Goal: Task Accomplishment & Management: Use online tool/utility

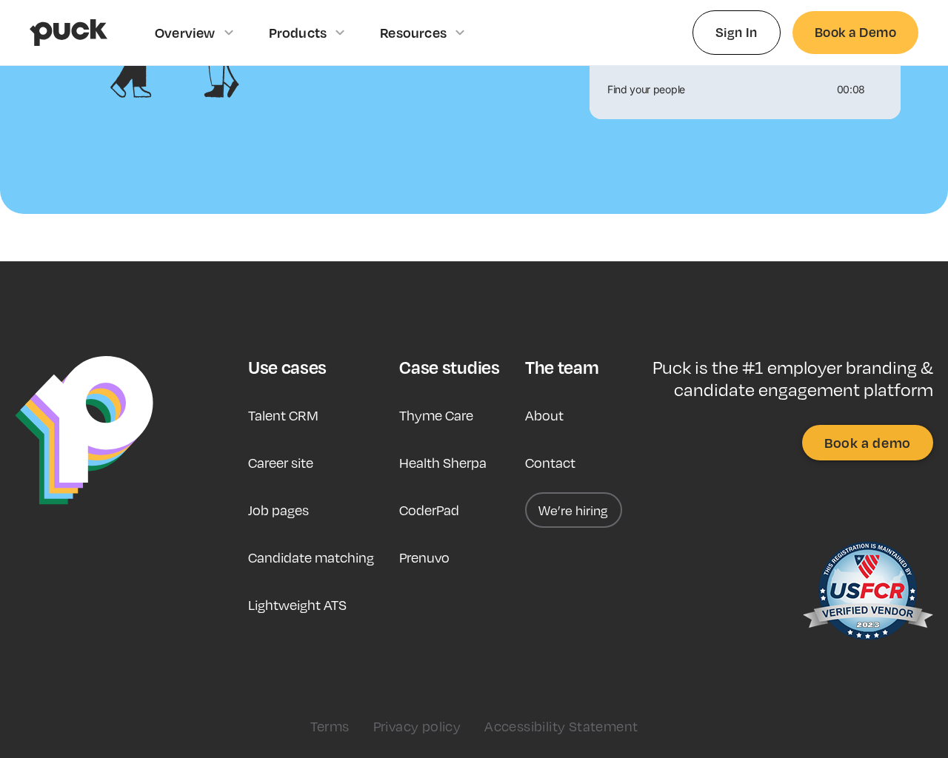
scroll to position [1604, 0]
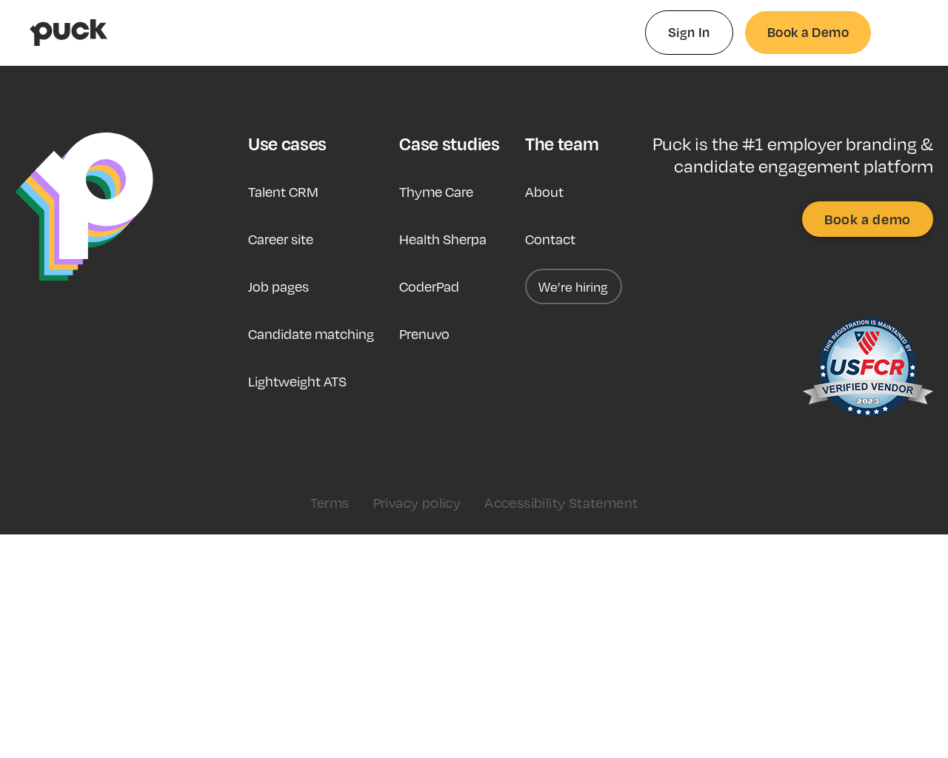
type input "0.240139150943396"
type input "0.0084028"
type input "0.244162264150943"
type input "0.0174028"
type input "0.252437660377359"
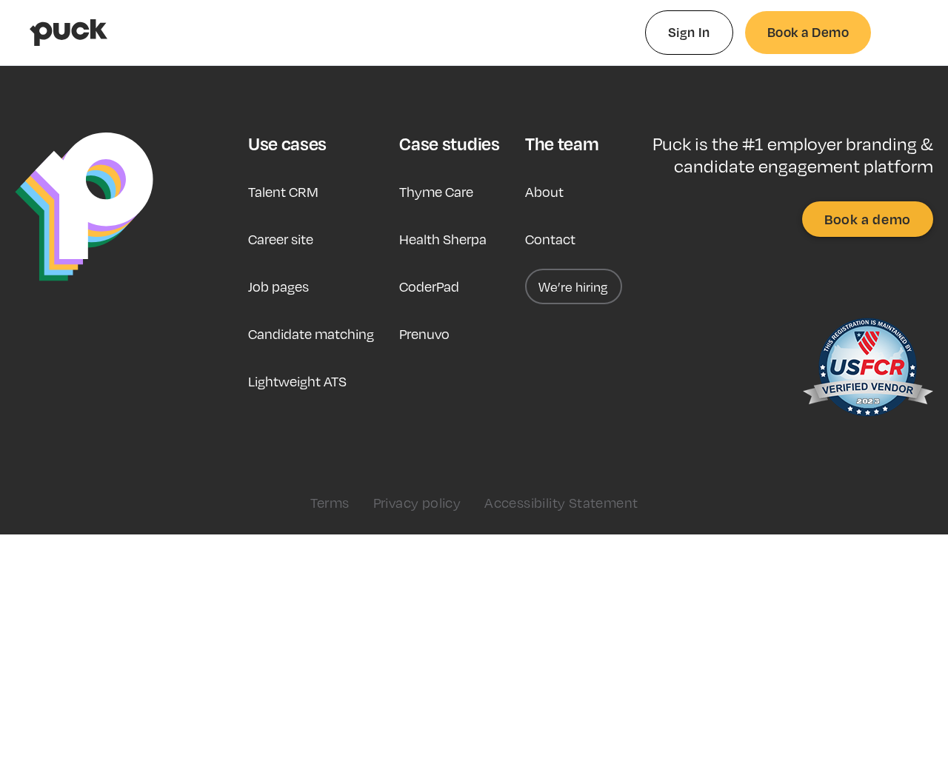
type input "0.0474454"
type input "0.258146132075472"
type input "0.096467"
type input "0.262144358490566"
type input "0.1256505"
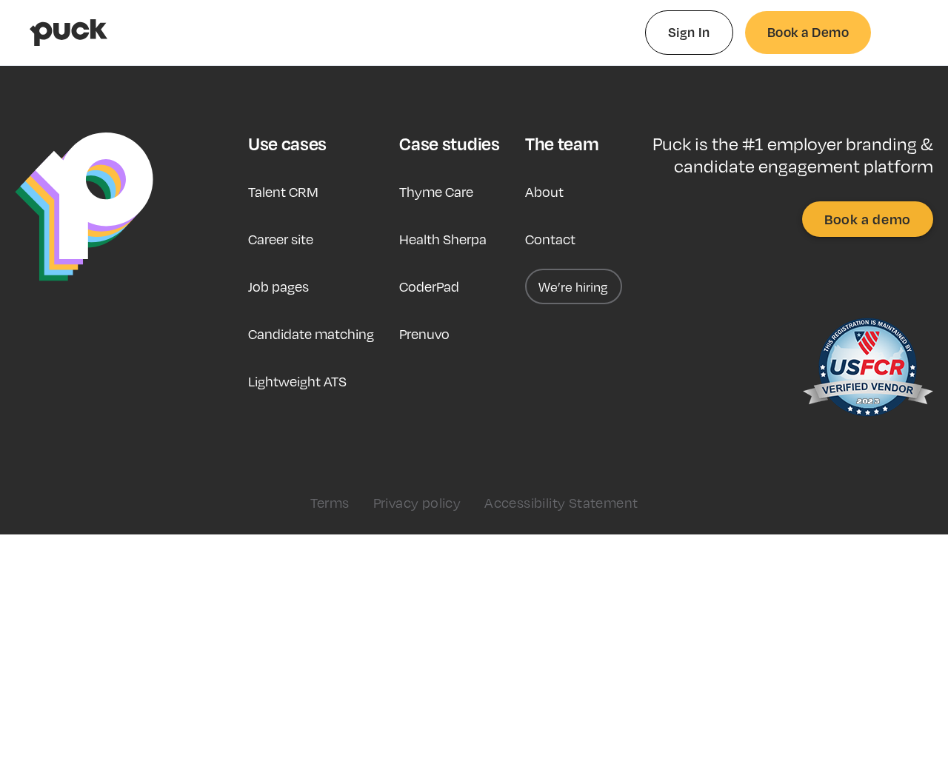
type input "0.267024962264151"
type input "0.1643788"
type input "0.271658867924528"
type input "0.1792856"
type input "0.278228981132075"
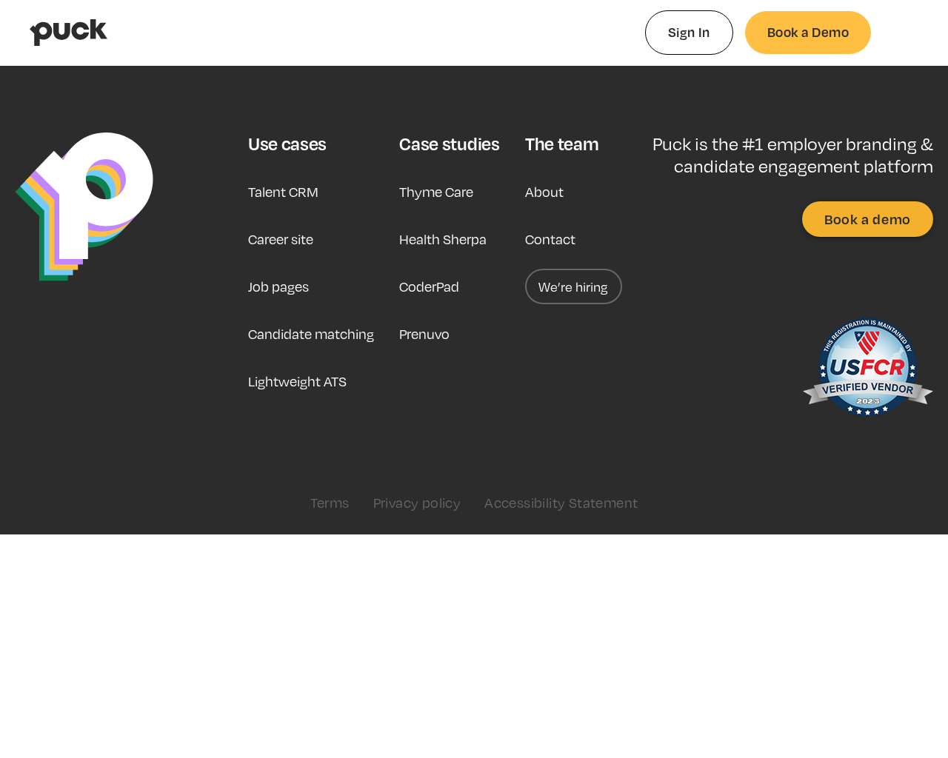
type input "0.2134846"
type input "0.284061245283019"
type input "0.2436925"
type input "0.288035339622642"
type input "0.265169"
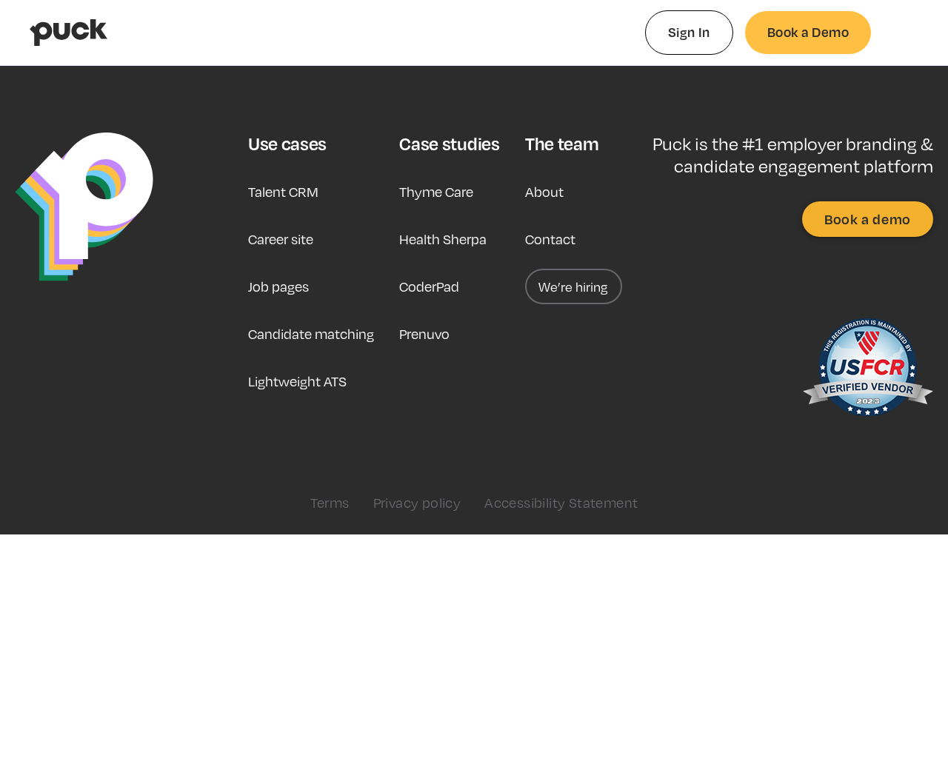
type input "0.293798094339623"
type input "0.2941587"
type input "0.298726735849057"
type input "0.3069628"
type input "0.302447905660377"
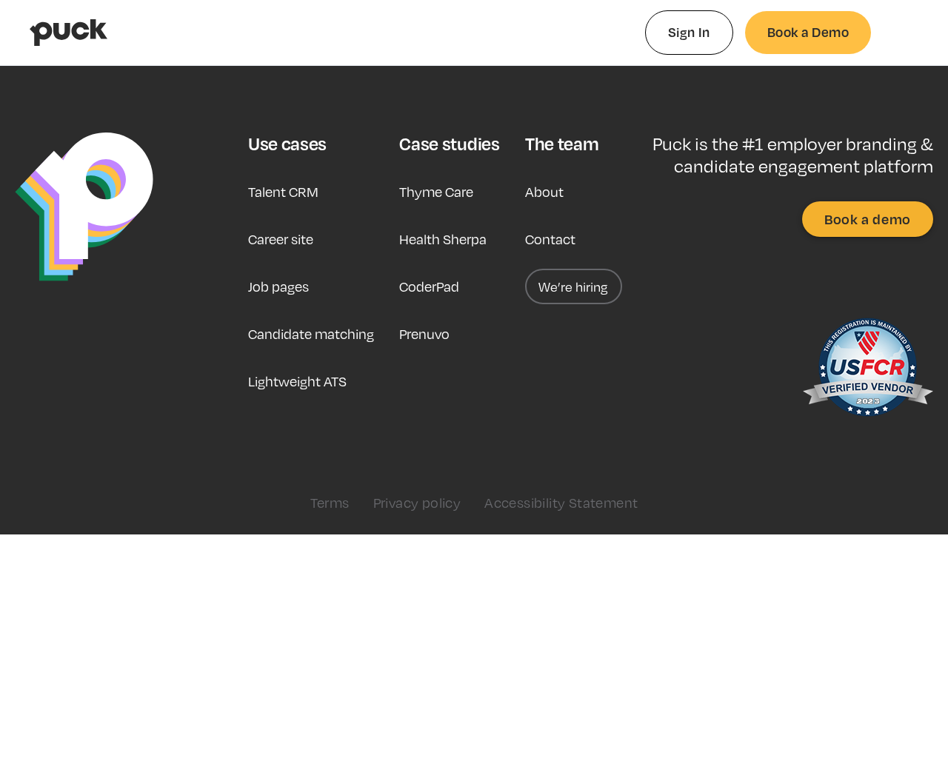
type input "0.3384427"
type input "0.306248849056604"
type input "0.3599351"
type input "0.31088120754717"
type input "0.3855116"
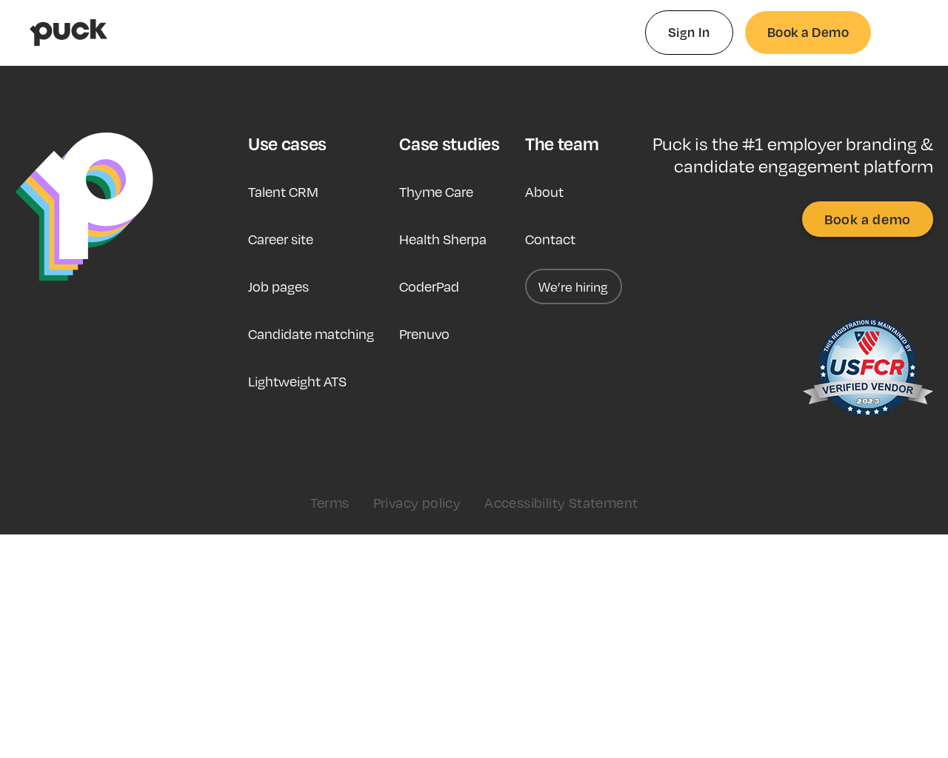
type input "0.323797981132076"
type input "0.4338637"
type input "0.331183679245283"
type input "0.4816775"
type input "0.336644094339623"
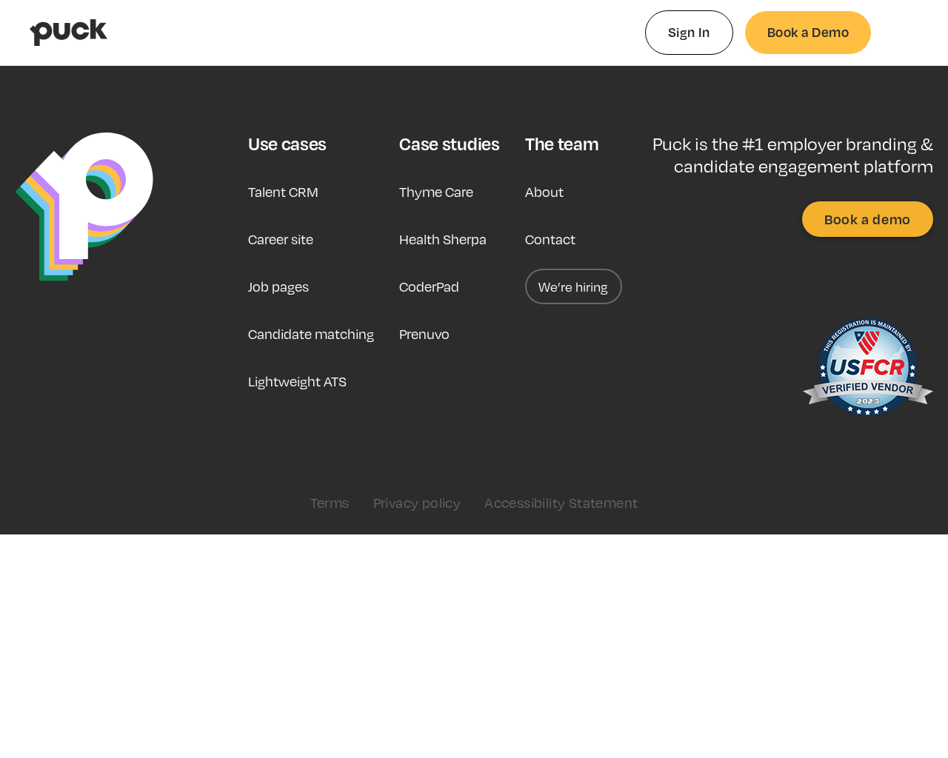
type input "0.5116538"
type input "0.340645188679245"
type input "0.5423785"
type input "0.344964603773585"
type input "0.599583"
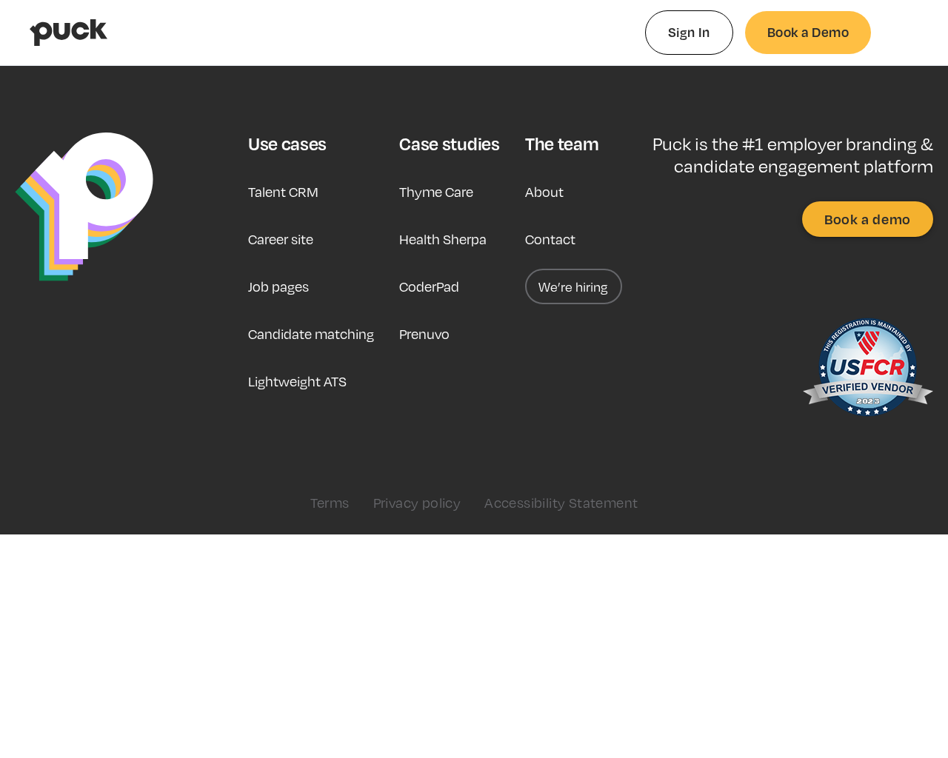
type input "0.361027452830189"
type input "0.6385132"
type input "0.364779547169811"
type input "0.6702593"
type input "0.369601150943396"
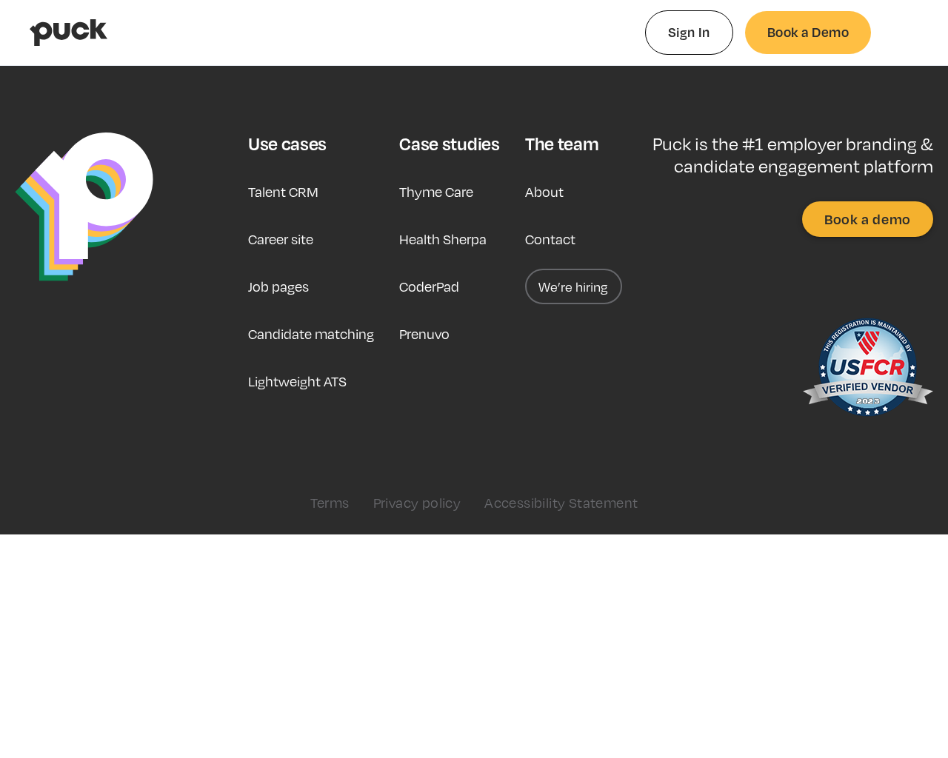
type input "0.6944488"
type input "0.374377509433962"
type input "0.7204317"
type input "0.380215547169811"
type input "0.7549248"
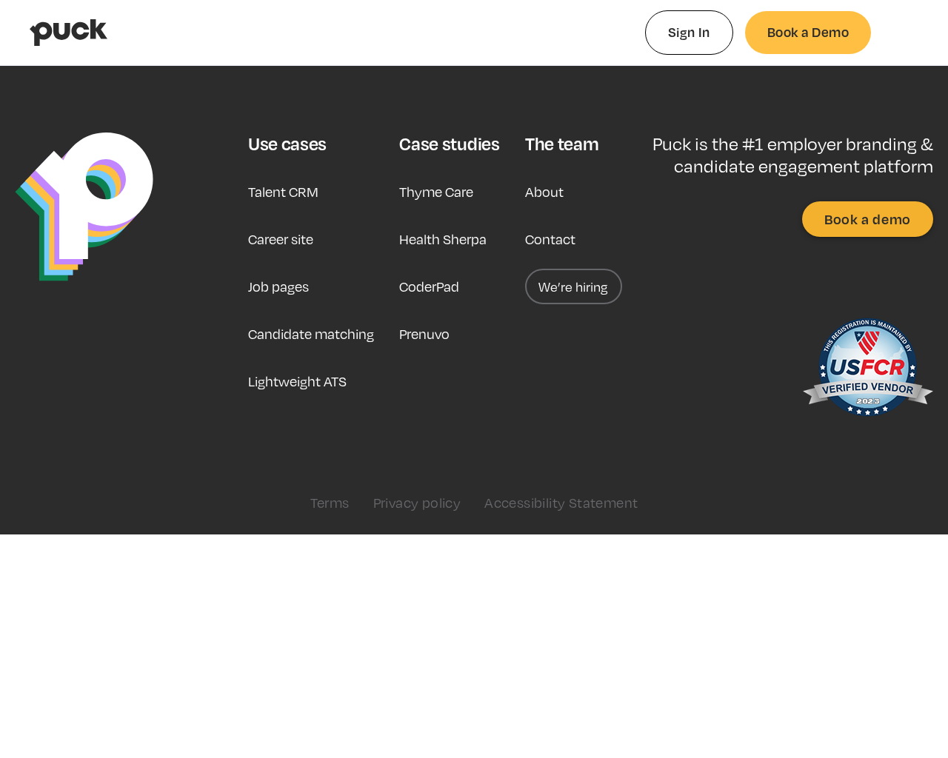
type input "0.38443520754717"
type input "0.7749739"
type input "0.391050433962264"
type input "0.7992456"
type input "0.39565841509434"
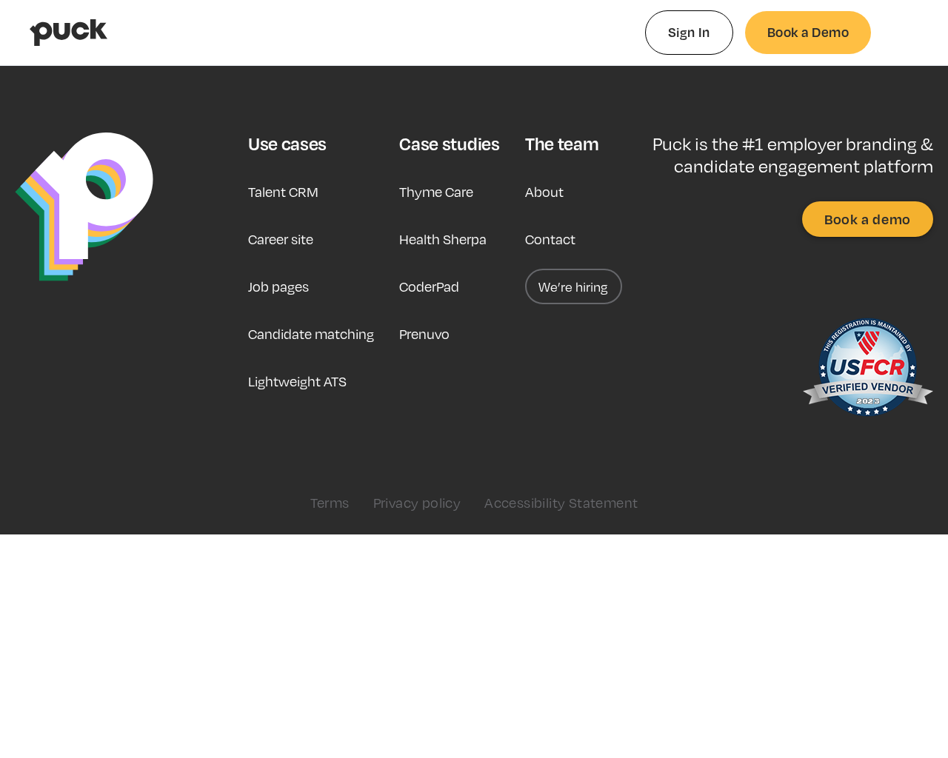
type input "0.8243645"
type input "0.399125547169811"
type input "0.8506849"
type input "0.403723169811321"
type input "0.8769138"
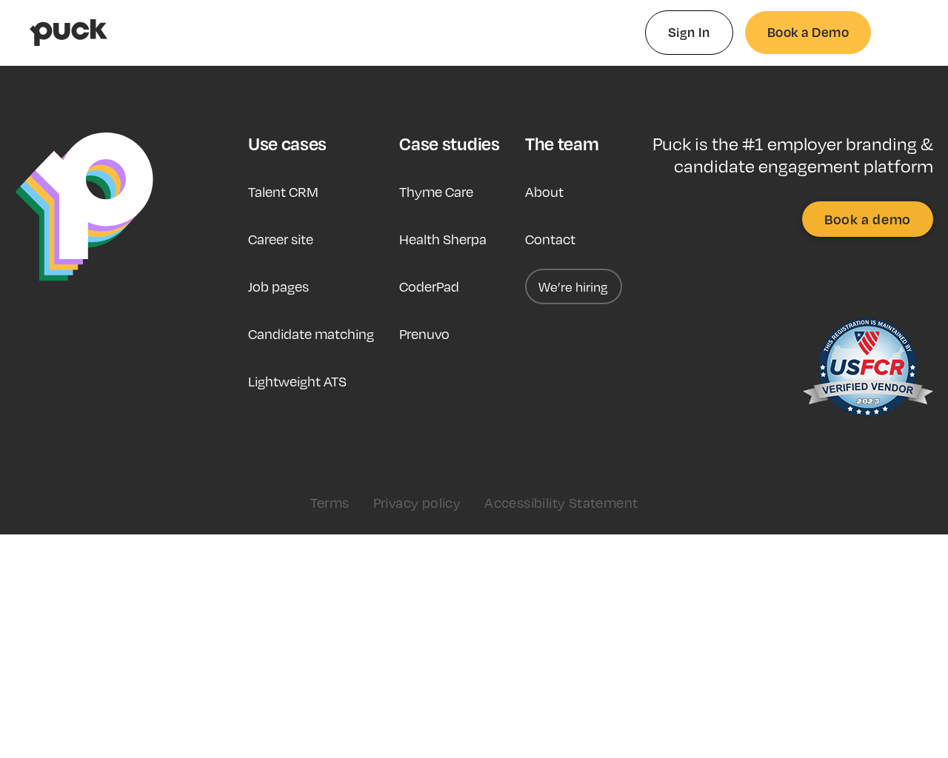
type input "0.409758547169811"
type input "0.9129205"
type input "0.415387132075472"
type input "0.9429813"
type input "0.420844603773585"
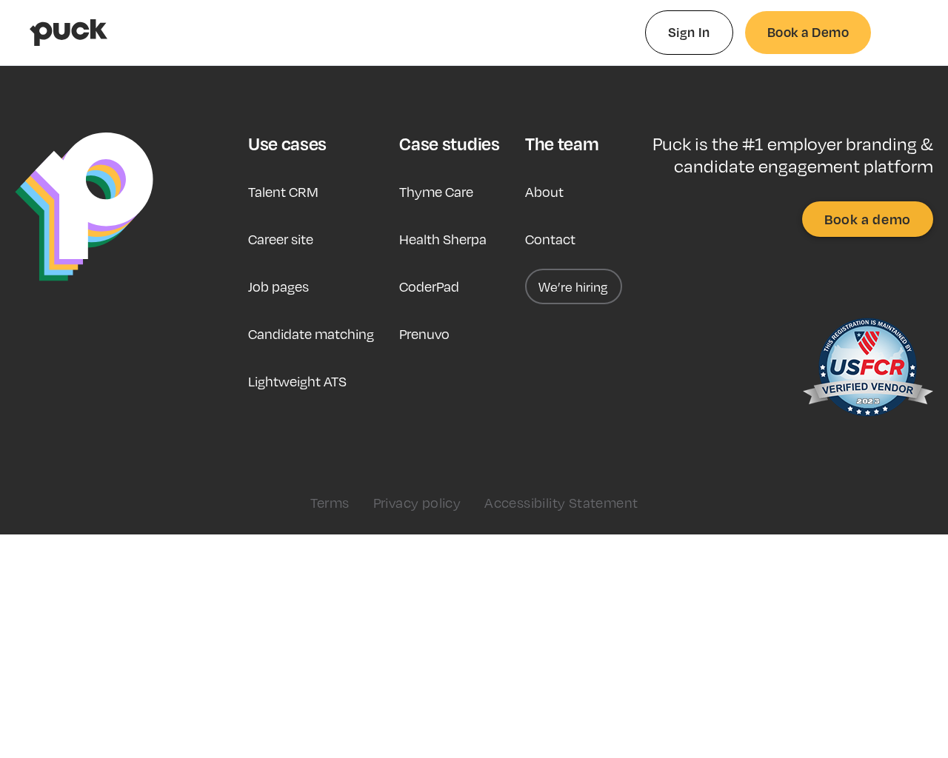
type input "0.9550574"
type input "0.425091452830189"
type input "0.988374"
type input "0.429529735849057"
type input "0.000212462962962972"
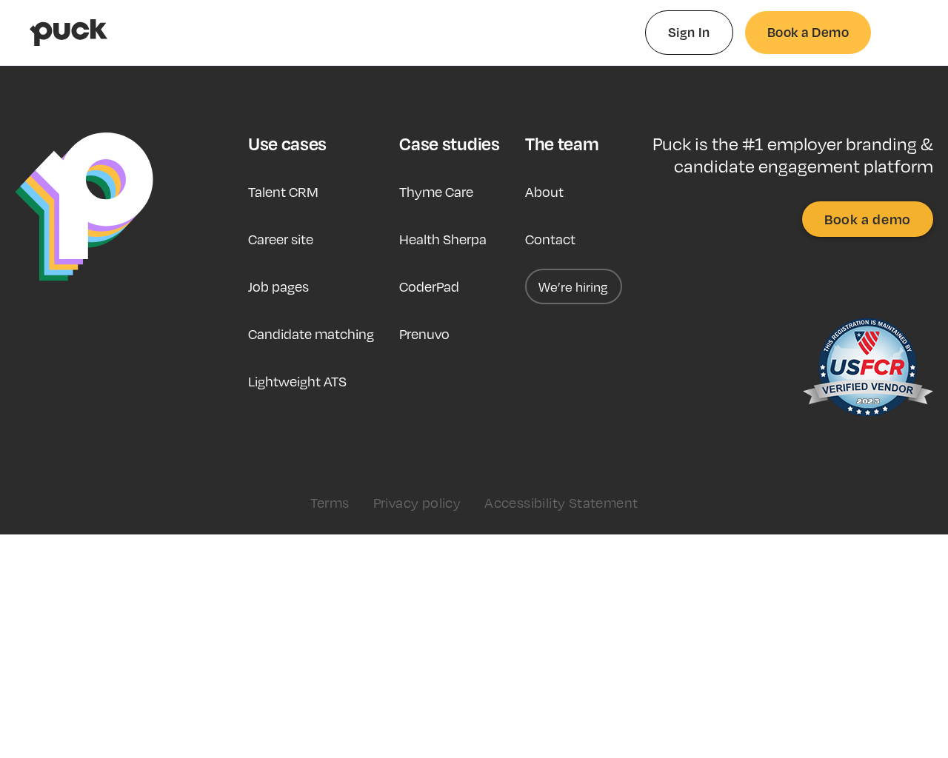
type input "0.434545169811321"
type input "0.00370590740740742"
type input "0.438695094339623"
type input "0.00839564814814815"
type input "0.444360509433962"
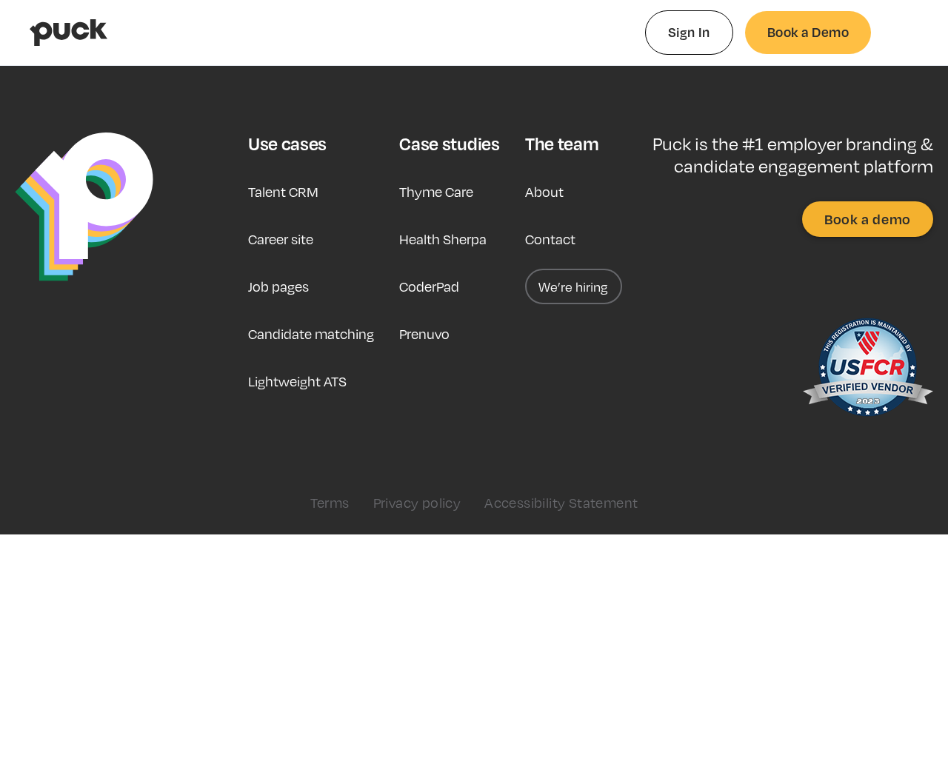
type input "0.0140446851851852"
type input "0.44846120754717"
type input "0.0180621666666667"
type input "0.455322679245283"
type input "0.0215841296296296"
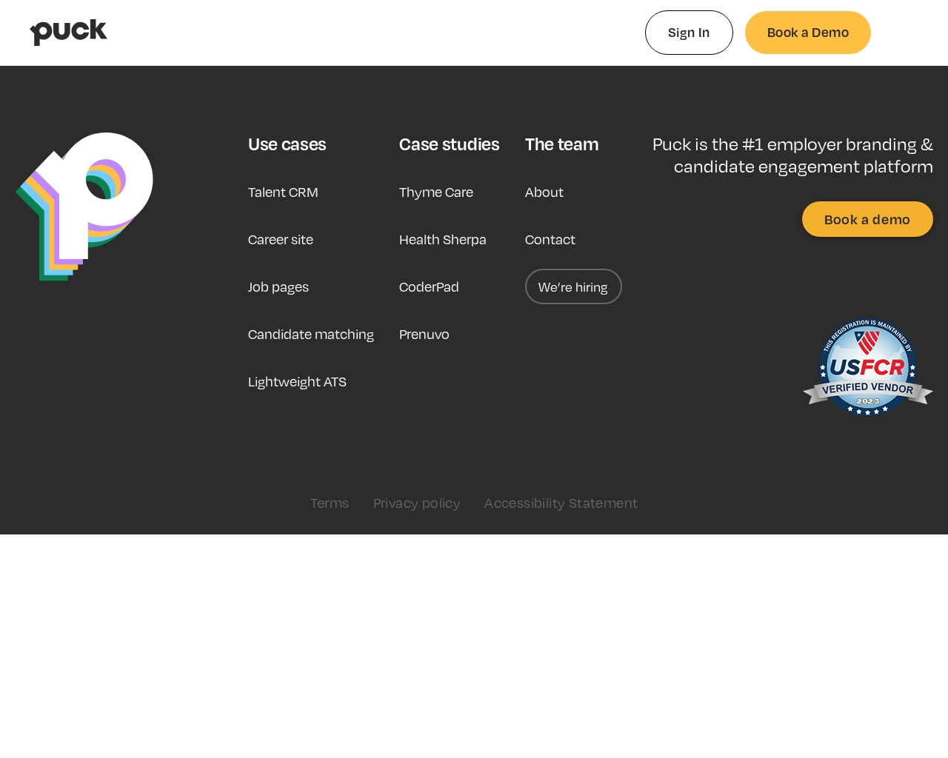
type input "0.461127377358491"
type input "0.0280148703703704"
type input "0.462775849056604"
type input "0.0327407962962963"
type input "0.468388094339623"
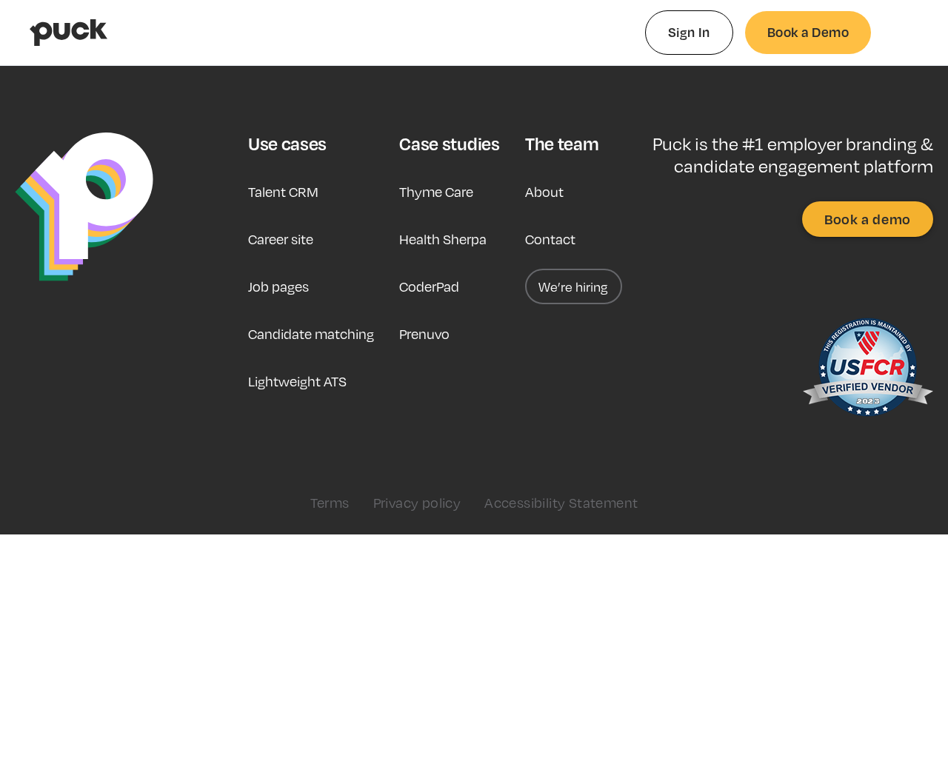
type input "0.0376170555555555"
type input "0.474271056603774"
type input "0.0407277592592593"
type input "0.478927075471698"
type input "0.0462368888888889"
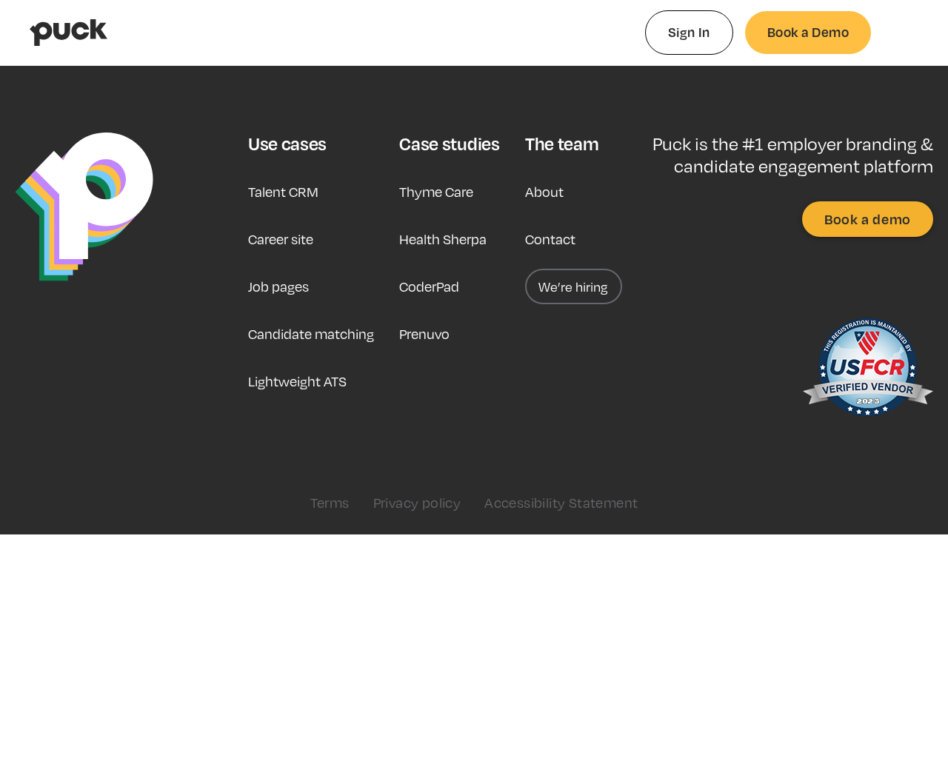
type input "0.483247905660377"
type input "0.0504854444444444"
type input "0.486827981132076"
type input "0.0554256666666666"
type input "0.490884924528302"
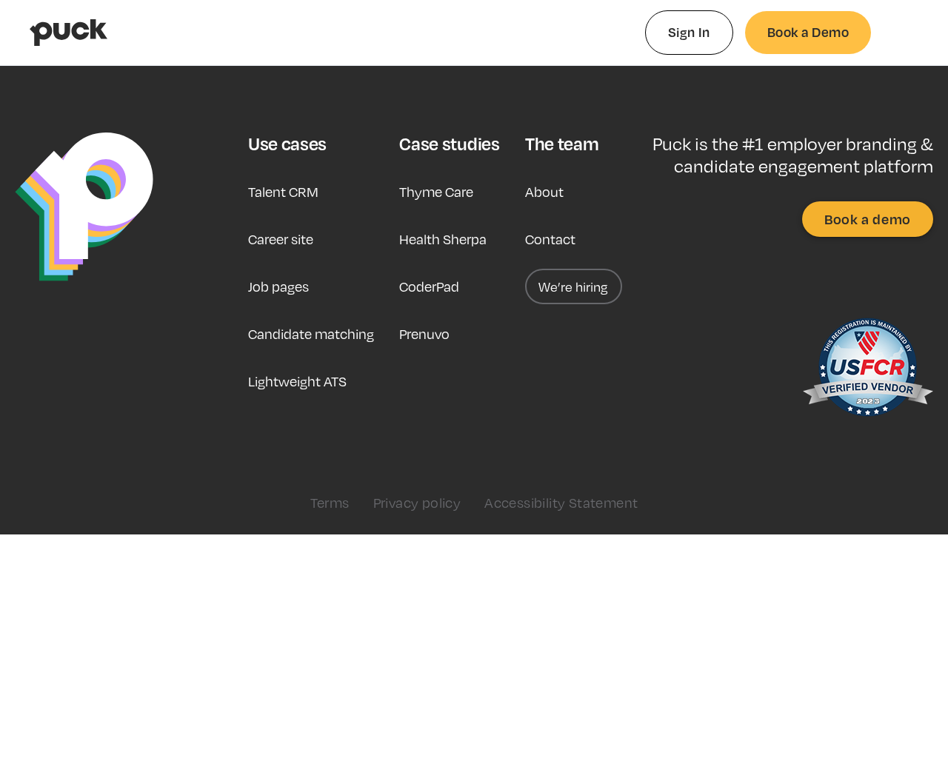
type input "0.0594737222222222"
type input "0.496772188679245"
type input "0"
type input "0.499543509433962"
type input "0.0148674"
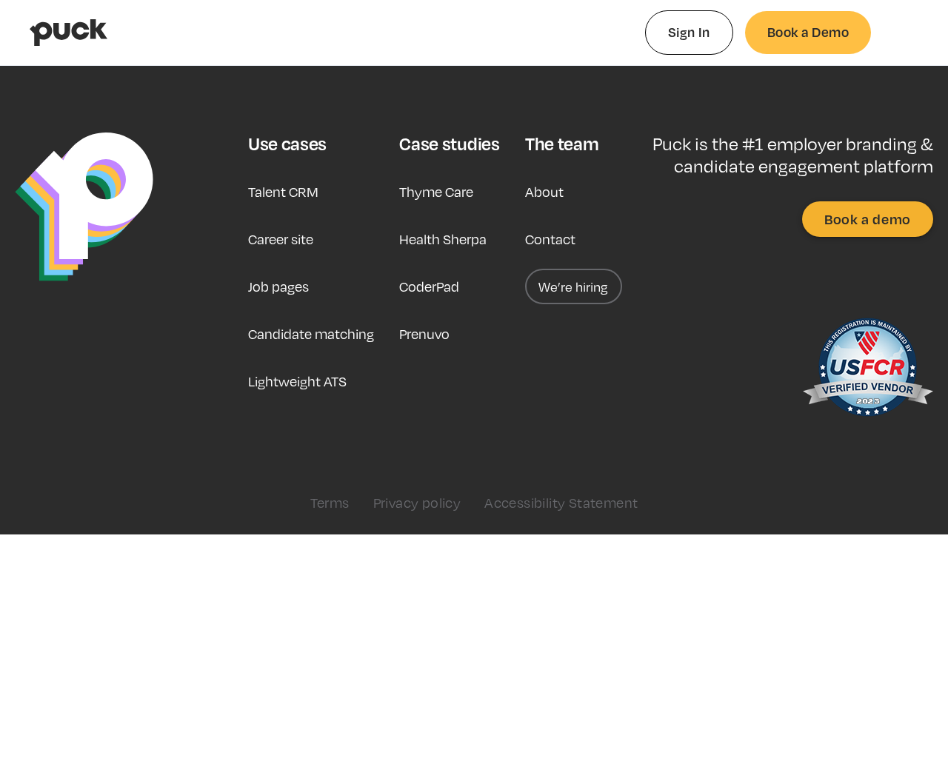
type input "0.502264603773585"
type input "0.0286569"
type input "0.507330698113208"
type input "0.0543684"
type input "0.511844471698113"
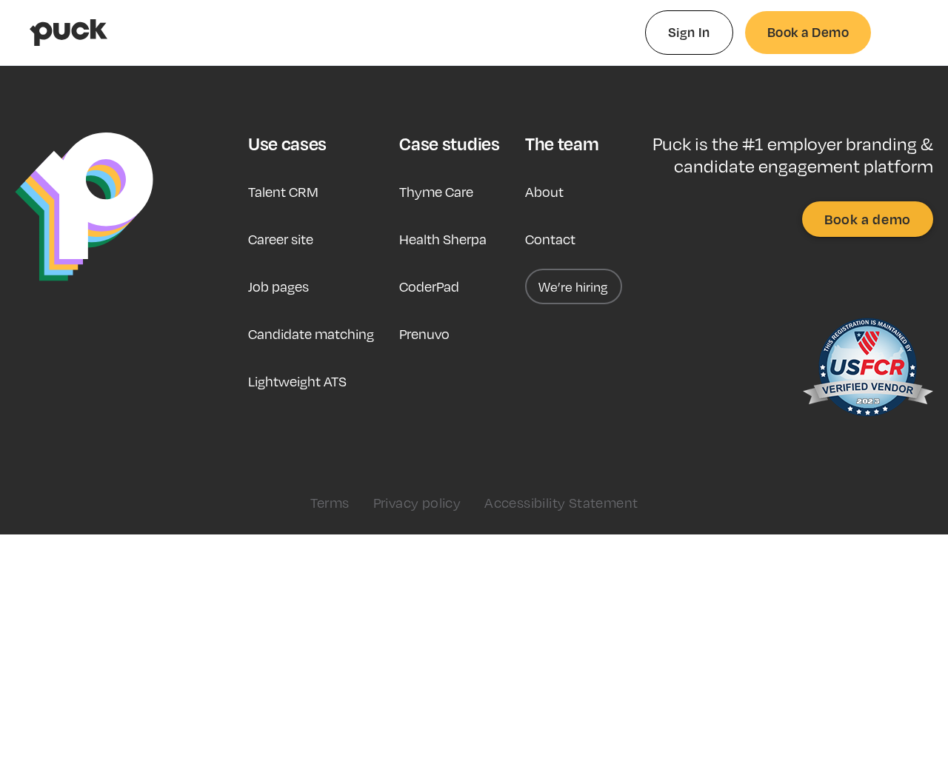
type input "0.0802017"
type input "0.516787641509434"
type input "0.1038889"
type input "0.522258245283019"
type input "0.1231407"
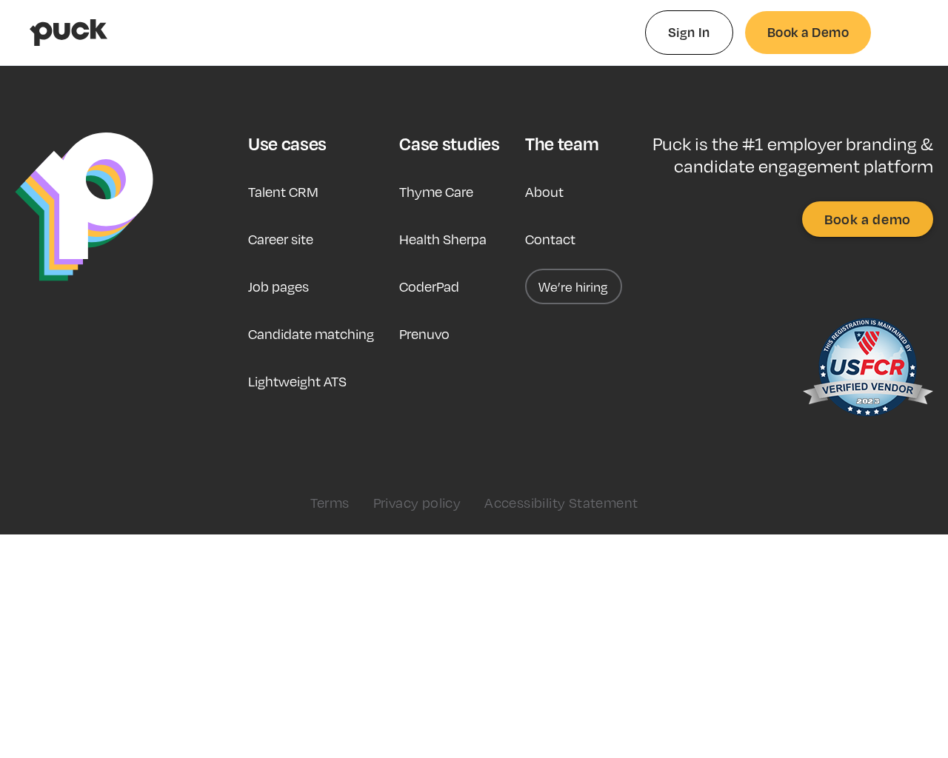
type input "0.526614773584906"
type input "0.1459974"
type input "0.530020698113208"
type input "0.1743787"
type input "0.534798509433962"
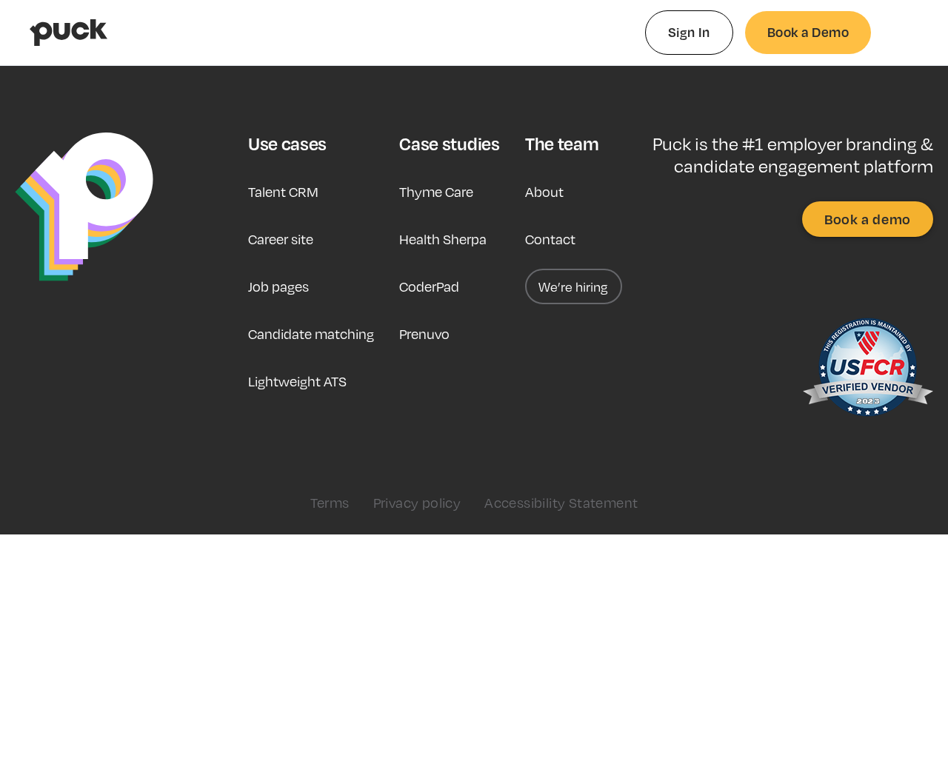
type input "0.1928708"
type input "0.537600905660377"
type input "0.2341753"
type input "0.545410358490566"
type input "0.2551852"
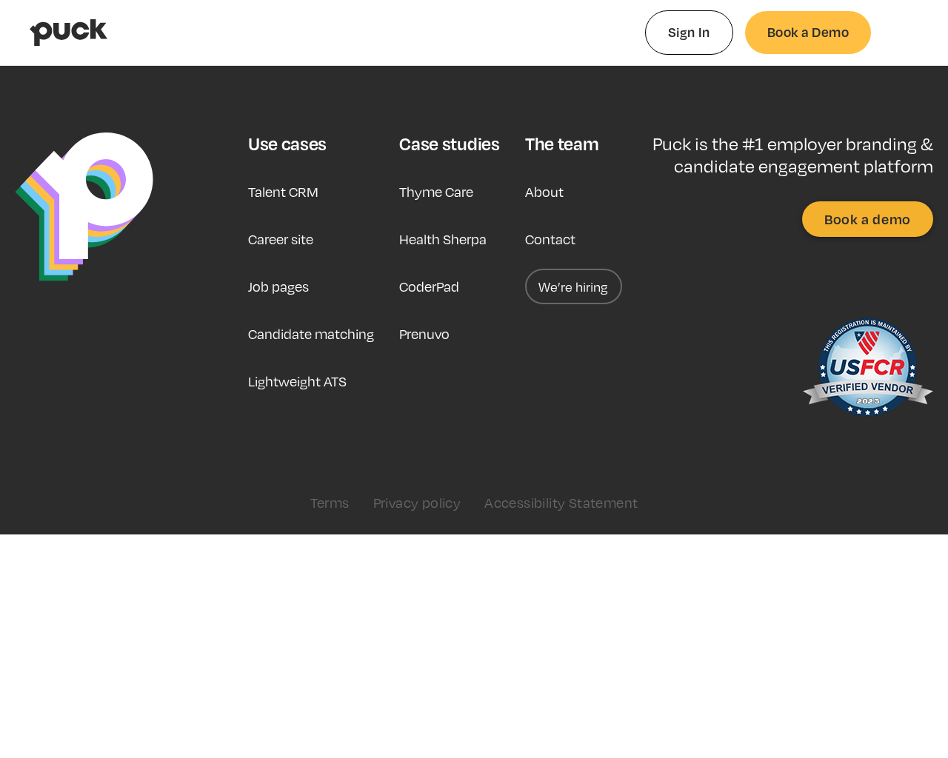
type input "0.548870566037736"
type input "0.2748292"
type input "0.554228339622642"
type input "0.2924953"
type input "0.559709773584906"
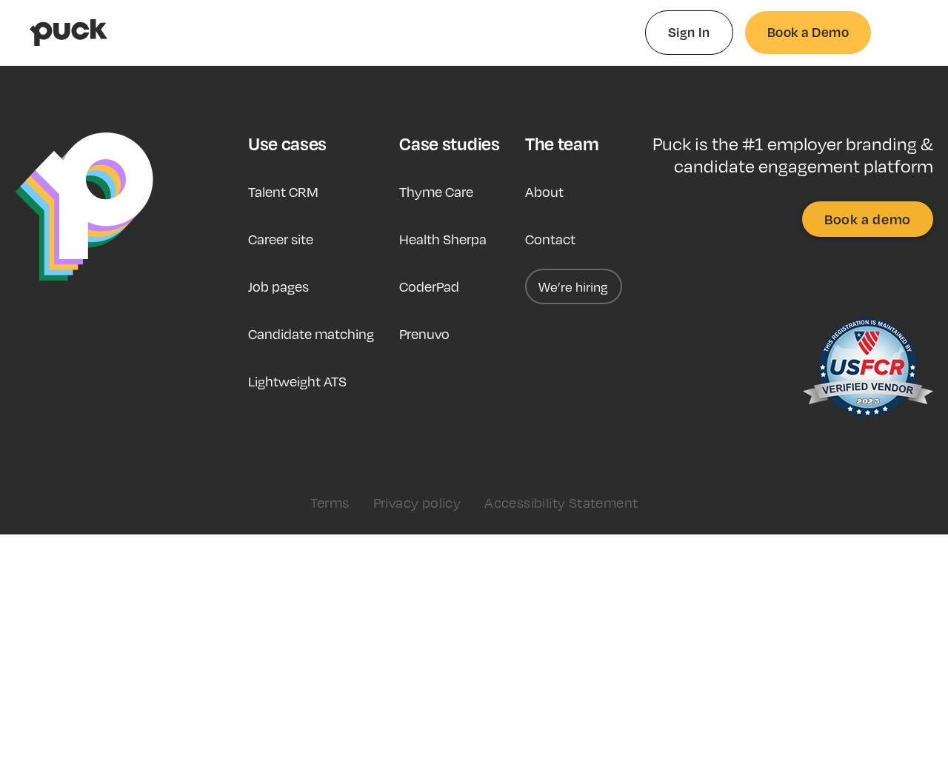
type input "0.3234406"
type input "0.563848490566038"
type input "0.3471572"
type input "0.568287716981132"
type input "0.369936"
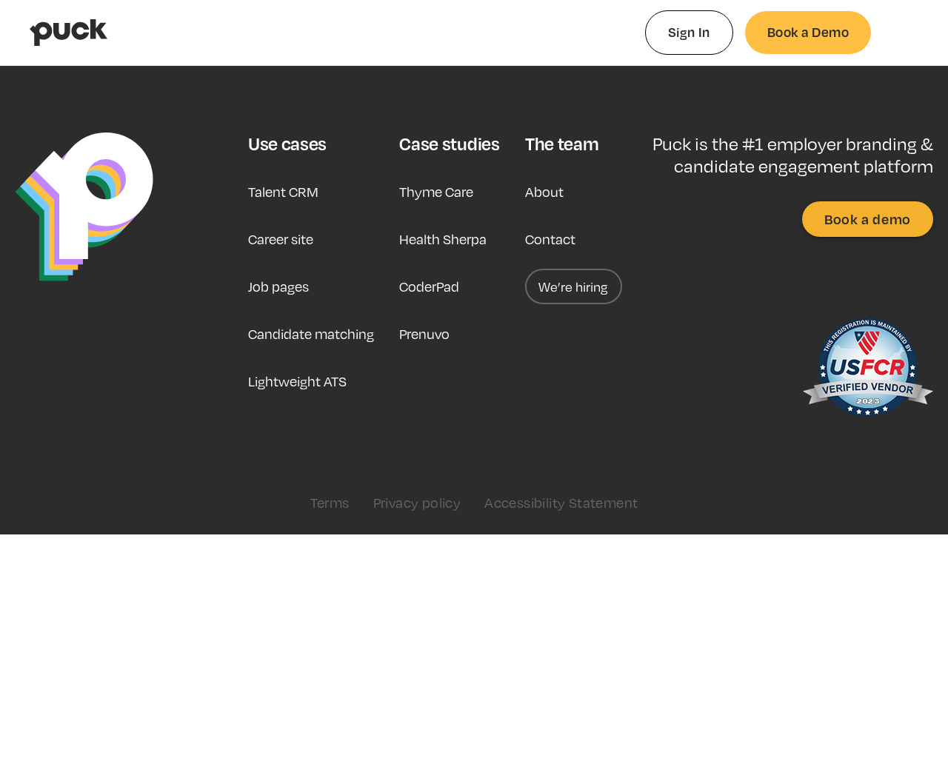
type input "0.572876471698113"
type input "0.000294907407407394"
type input "0.575848226415094"
type input "0.00309927777777777"
type input "0.582008490566038"
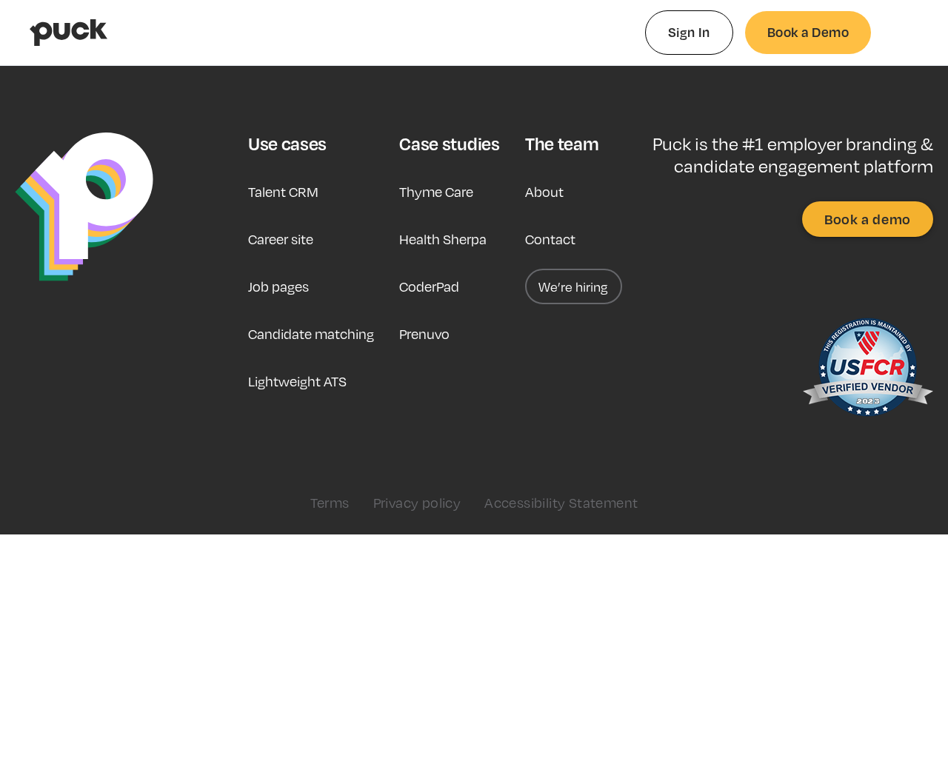
type input "0.00688940740740741"
type input "0.584709735849057"
type input "0.0116899074074074"
type input "0.590261547169811"
type input "0.0152555925925926"
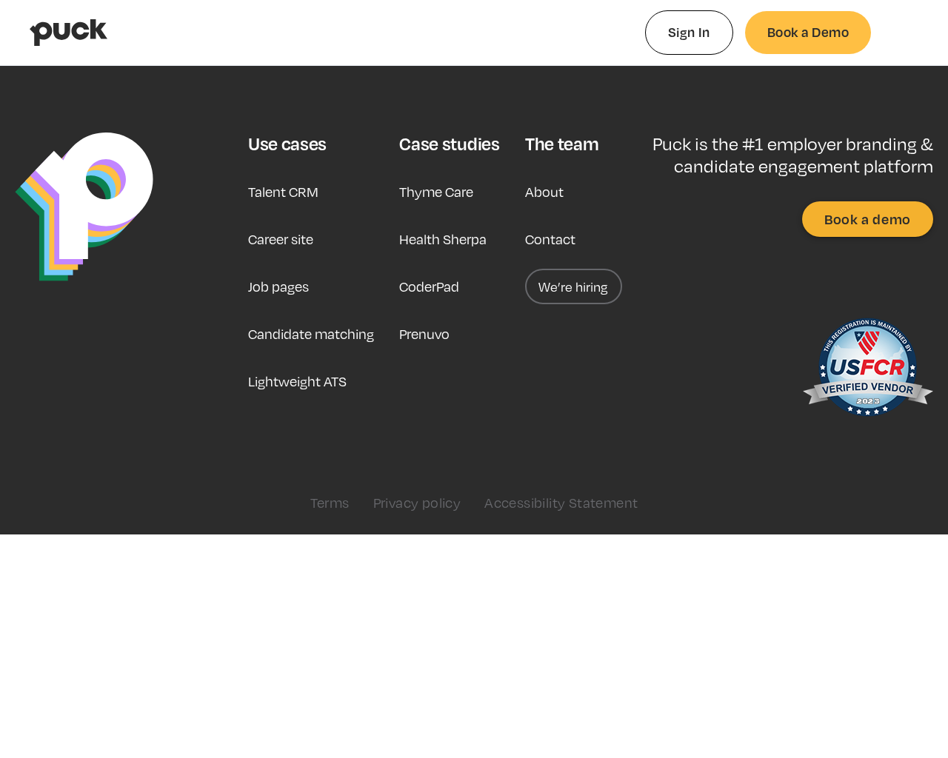
type input "0.593876018867925"
type input "0.0220349814814815"
type input "0.600121566037736"
type input "0.0255291111111111"
type input "0.603882509433962"
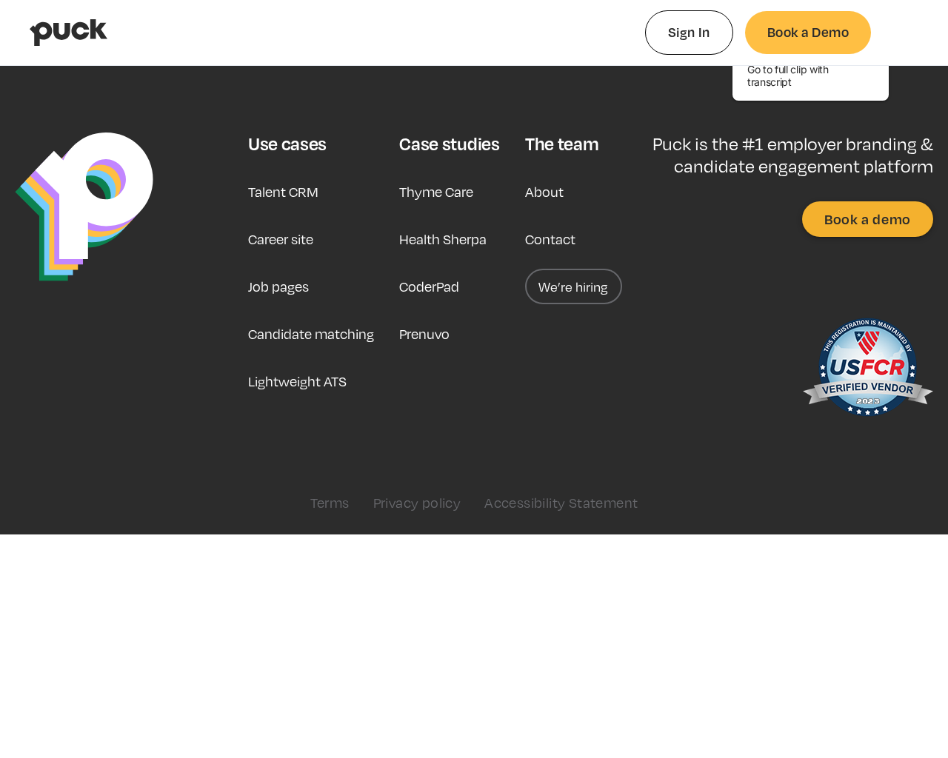
type input "0.0307033333333333"
type input "0.608617830188679"
type input "0.0353218518518519"
type input "0.616419094339623"
type input "0.0408860185185185"
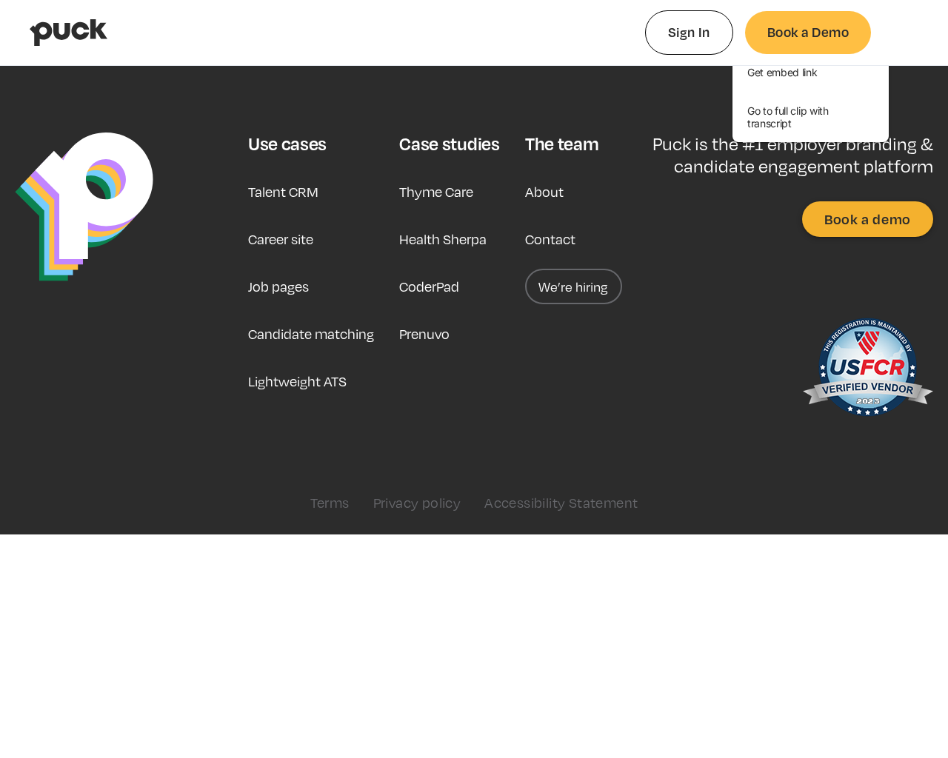
type input "0.619509452830189"
type input "0.0461617037037037"
type input "0.623935547169811"
type input "0.0503316851851852"
type input "0.628055339622642"
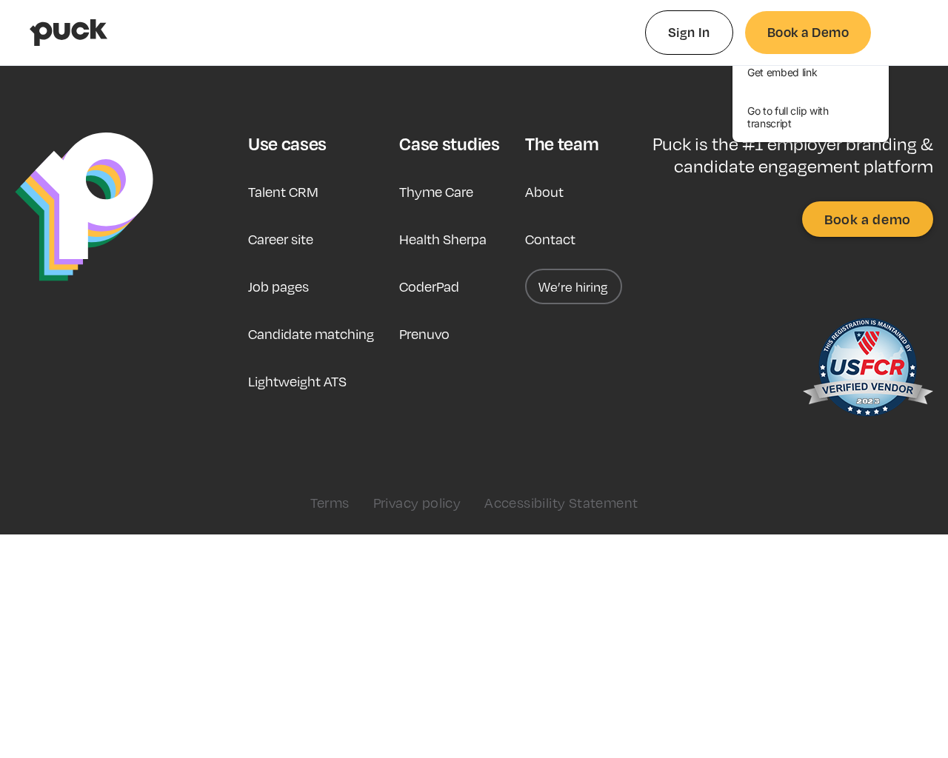
type input "0.0546356111111111"
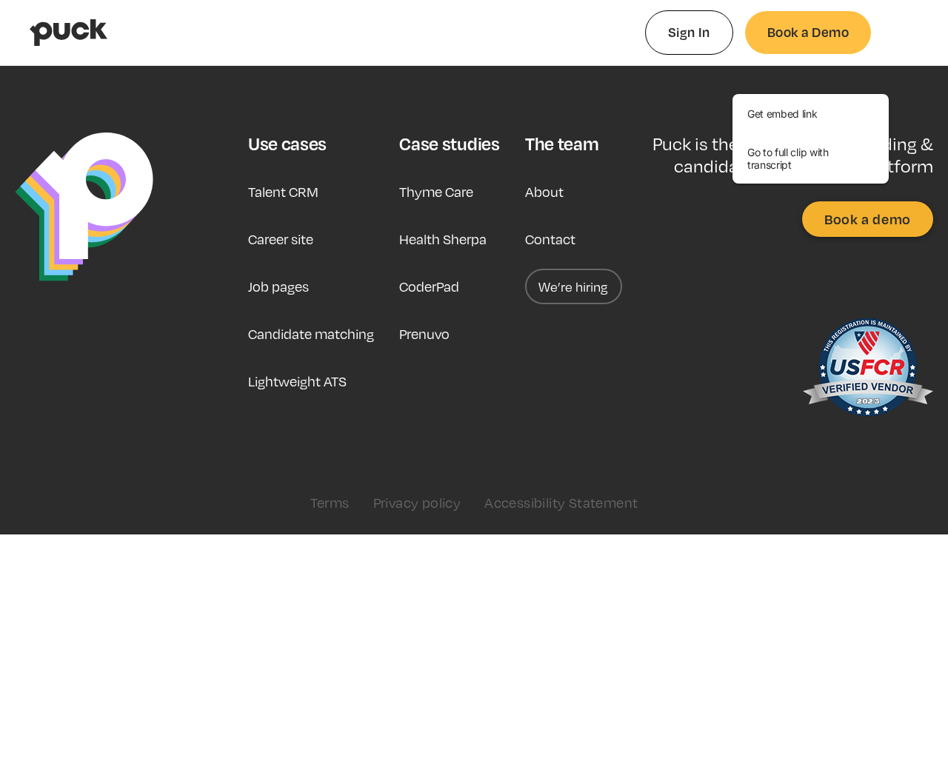
type input "0.633671056603774"
type input "0.0579649074074074"
type input "0.635218113207547"
type input "0.0623595925925926"
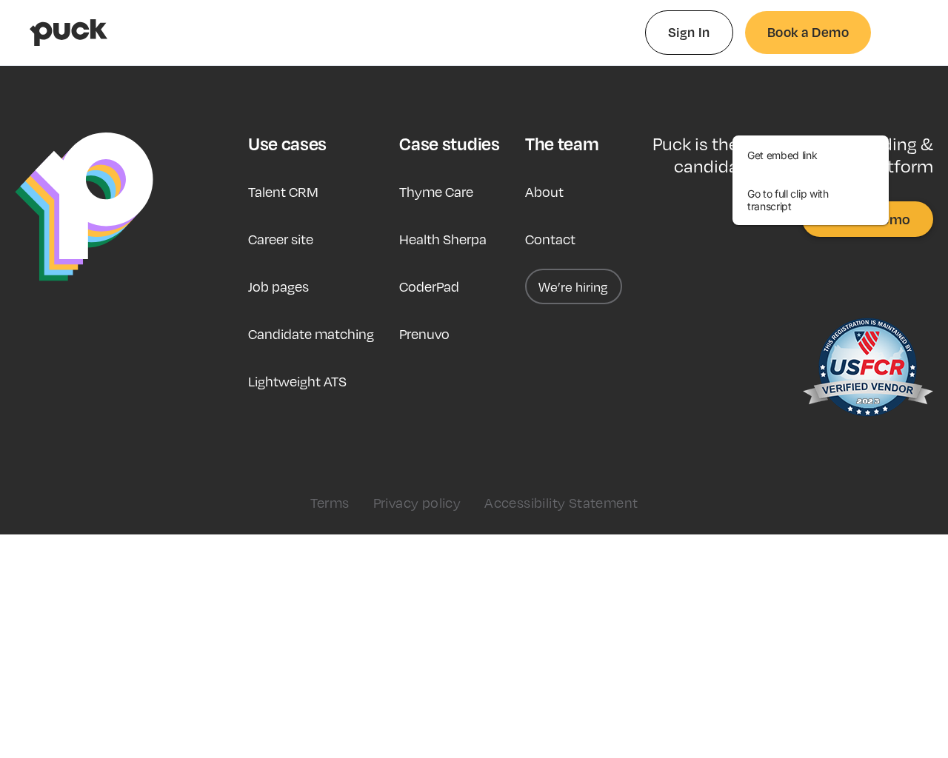
type input "0.642720037735849"
type input "0.0684682962962963"
type input "0.647729773584906"
type input "0.0722361481481482"
type input "0.649227320754717"
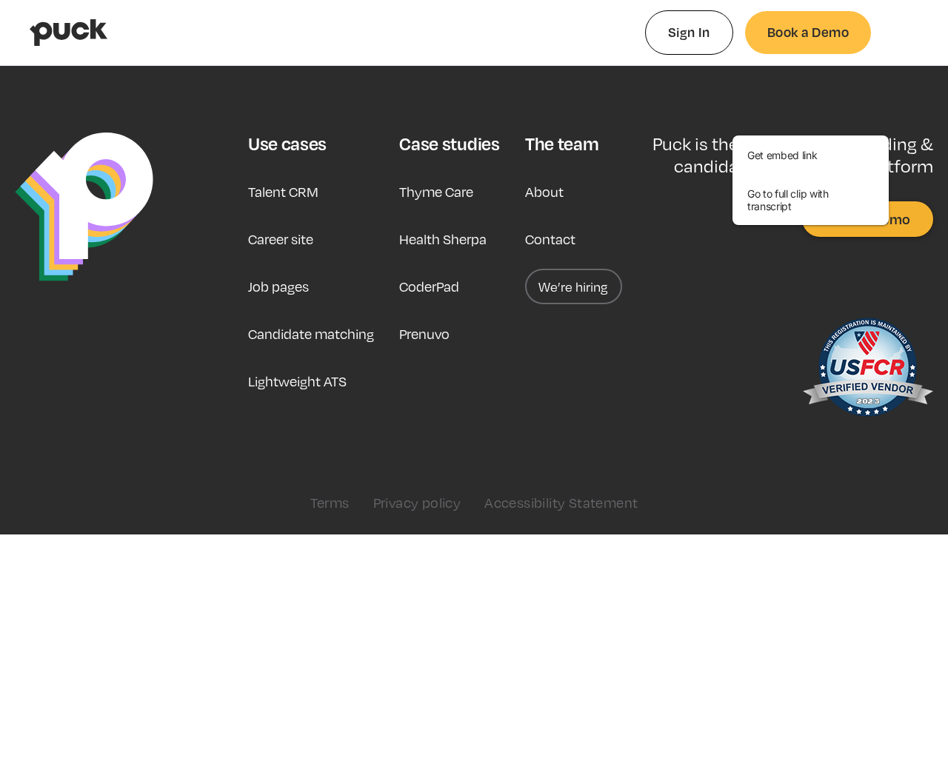
type input "0.075787962962963"
type input "0.654700660377358"
type input "0.080313037037037"
type input "0.658835471698113"
type input "0.0847390740740741"
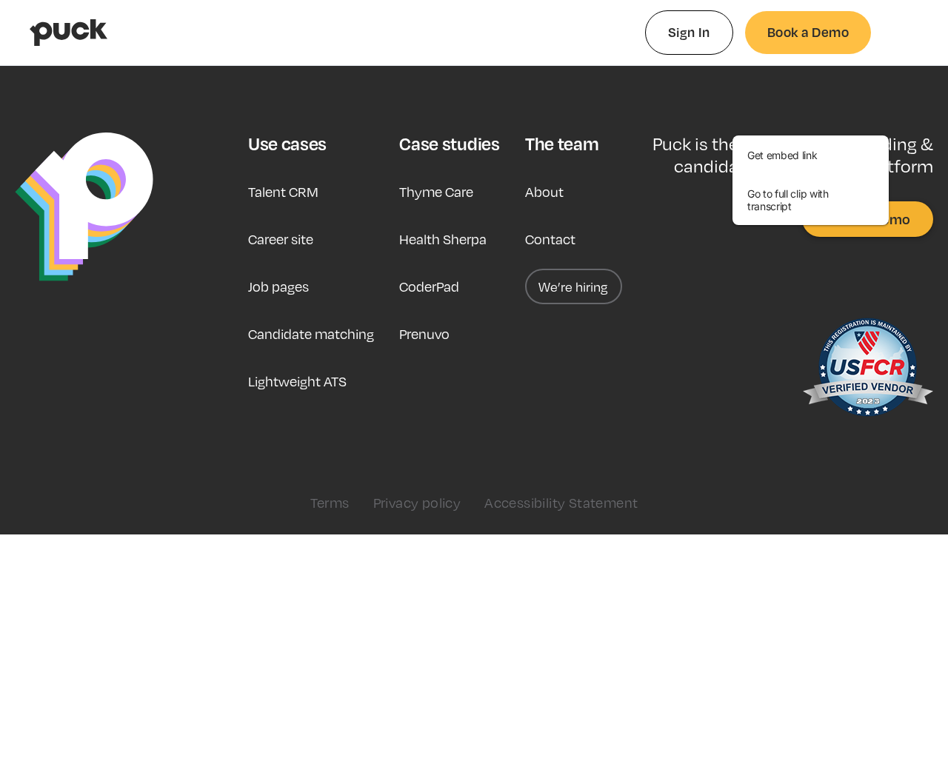
type input "0.663402528301887"
type input "0.0889604444444445"
type input "0.667775981132076"
type input "0.0929453148148148"
type input "0.672639377358491"
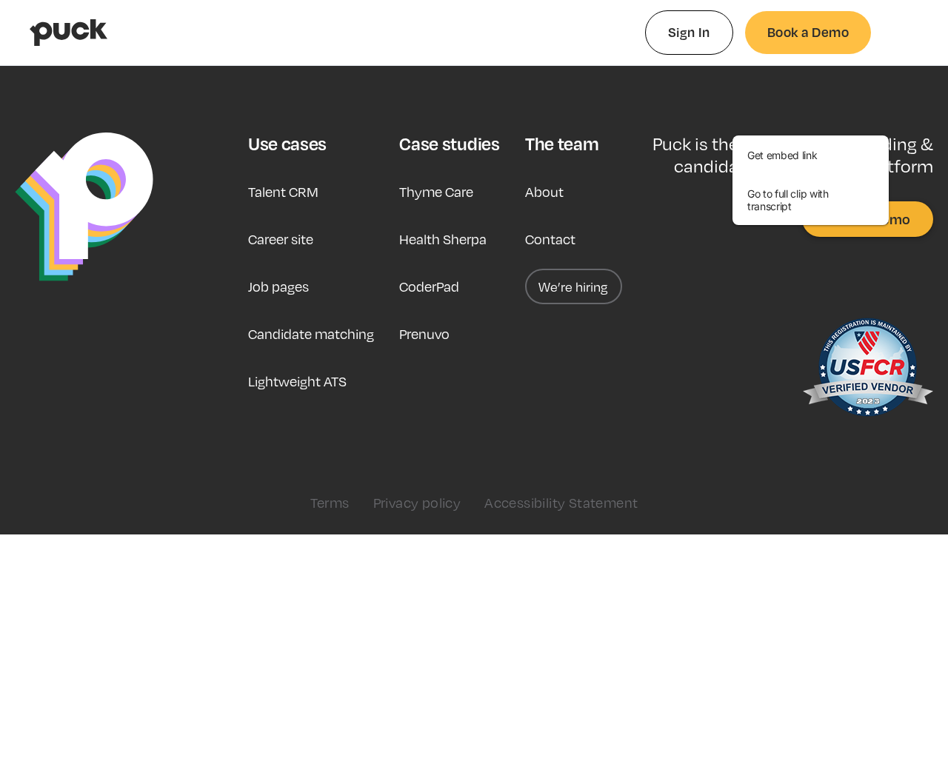
type input "0.0958764259259259"
type input "0.676196660377359"
type input "0.101491462962963"
type input "0.682627773584906"
type input "0.106323240740741"
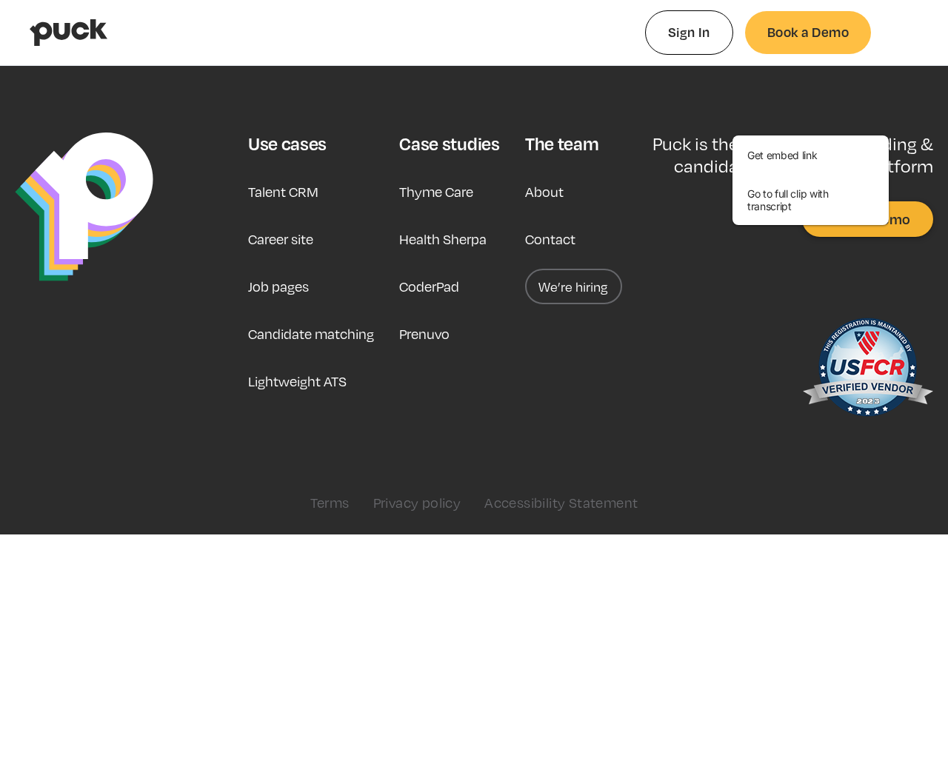
type input "0.686409603773585"
type input "0.112303092592593"
type input "0.691459962264151"
type input "0.116546259259259"
type input "0.695725169811321"
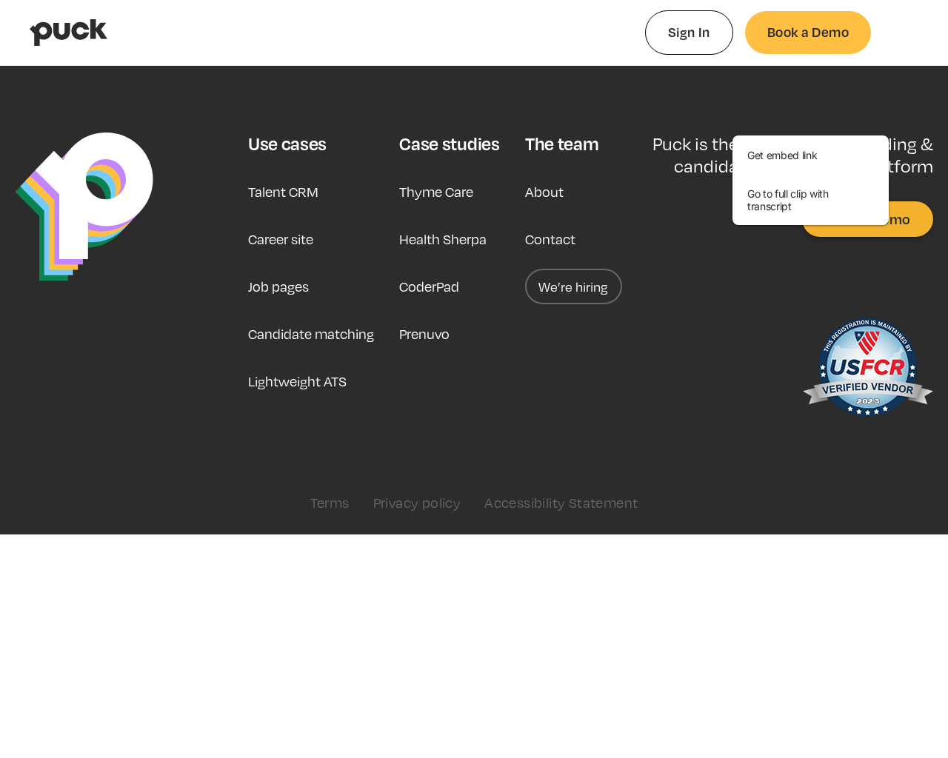
type input "0.120713037037037"
type input "0.700273943396226"
type input "0.125181777777778"
type input "0.704487905660377"
type input "0.129145925925926"
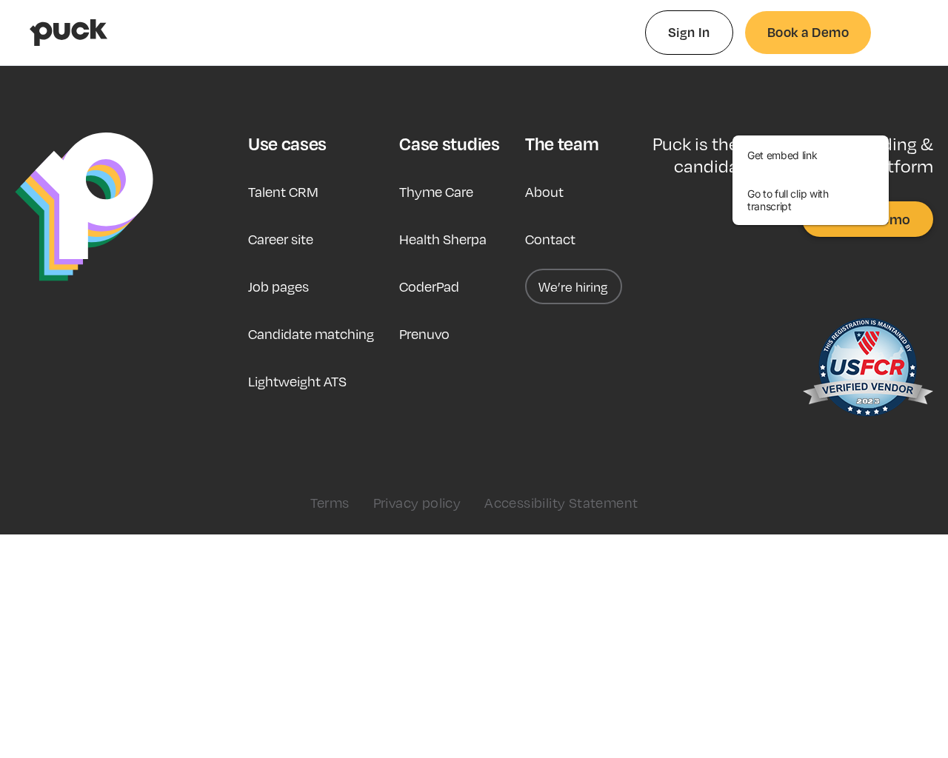
type input "0.709829188679245"
type input "0.132941148148148"
type input "0.713772113207547"
type input "0.138408703703704"
type input "0.719025735849057"
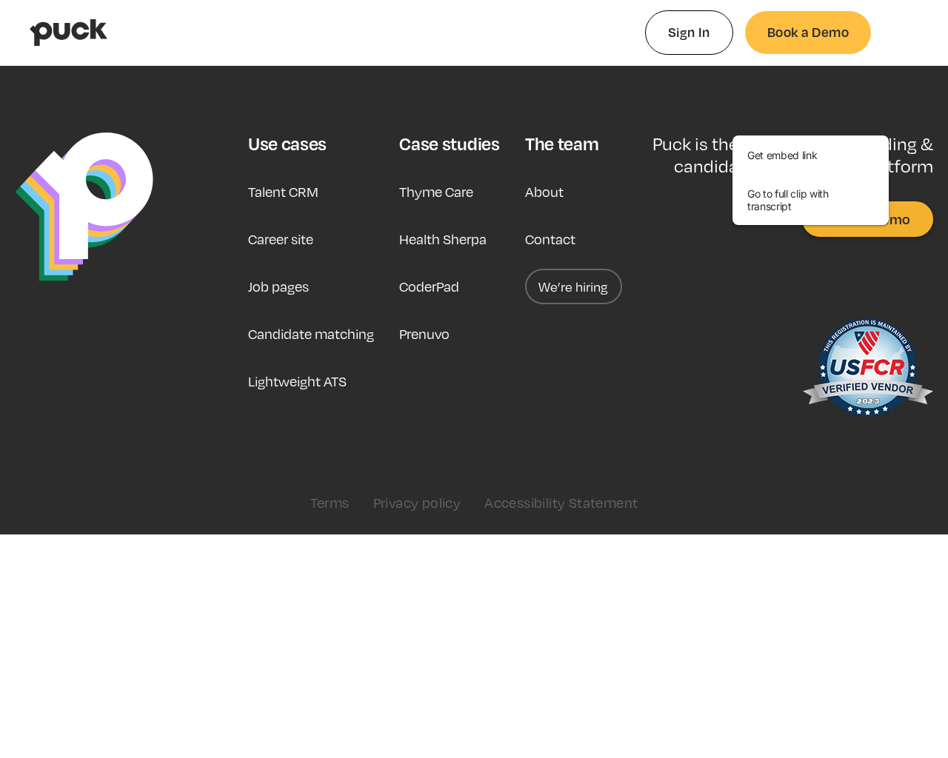
type input "0.142321537037037"
type input "0.723057773584906"
type input "0.147487018518519"
type input "0.725627169811321"
type input "0.150095351851852"
